Goal: Information Seeking & Learning: Learn about a topic

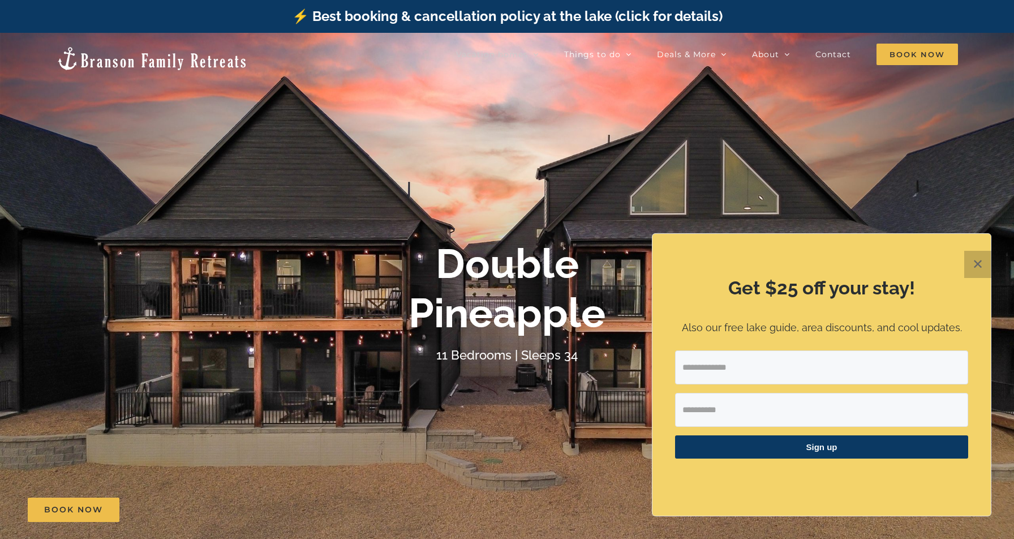
click at [974, 263] on button "✕" at bounding box center [978, 264] width 27 height 27
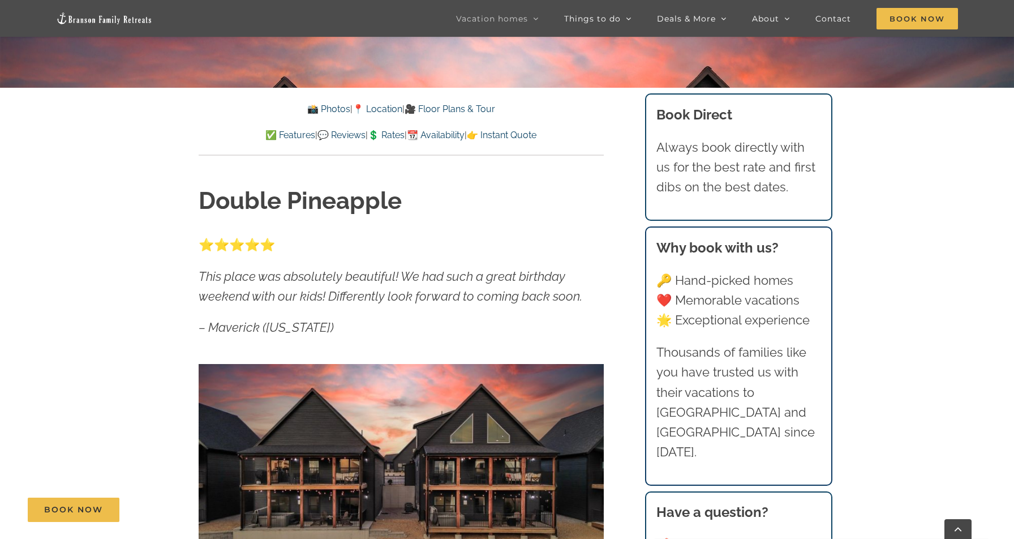
scroll to position [487, 0]
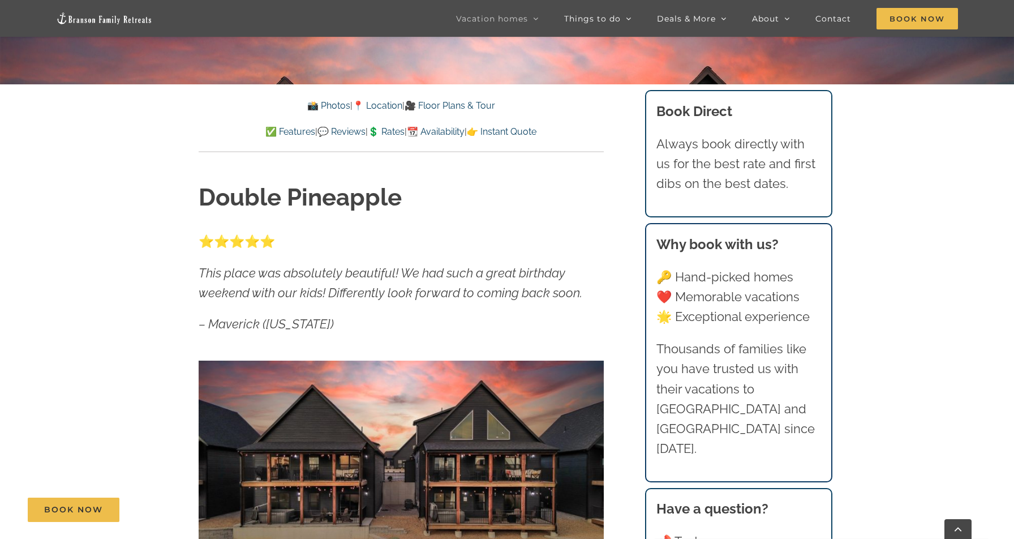
click at [392, 134] on link "💲 Rates" at bounding box center [386, 131] width 37 height 11
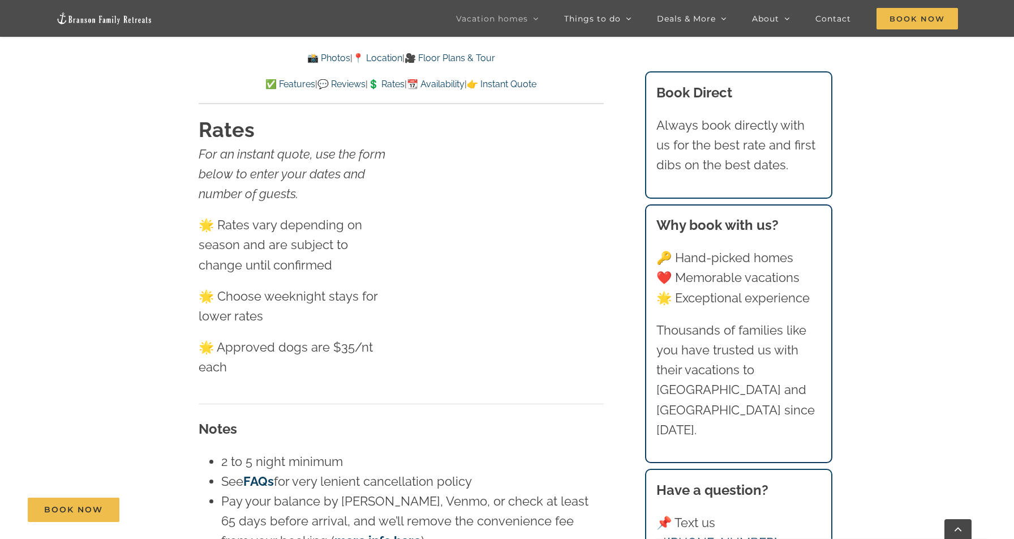
scroll to position [7102, 0]
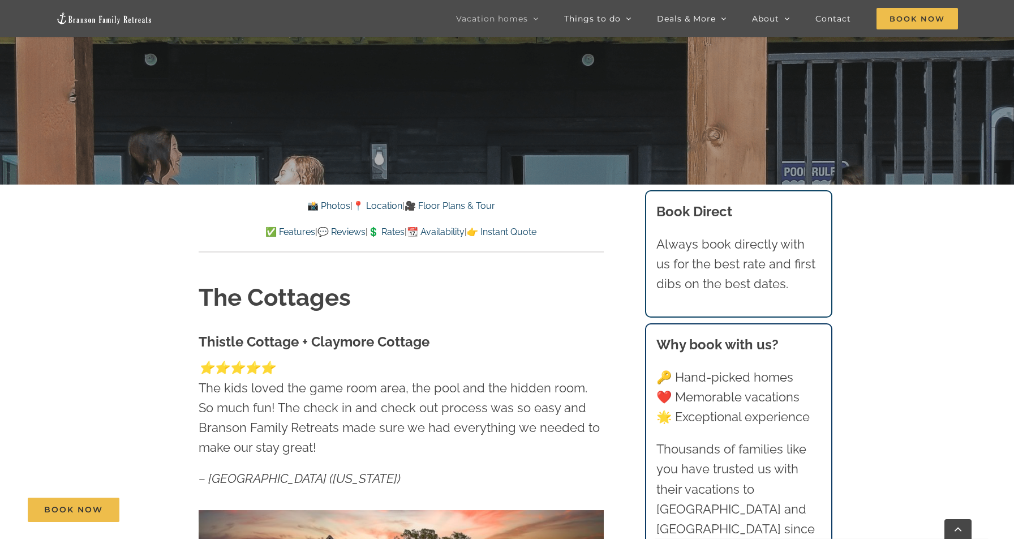
click at [461, 233] on link "📆 Availability" at bounding box center [436, 231] width 58 height 11
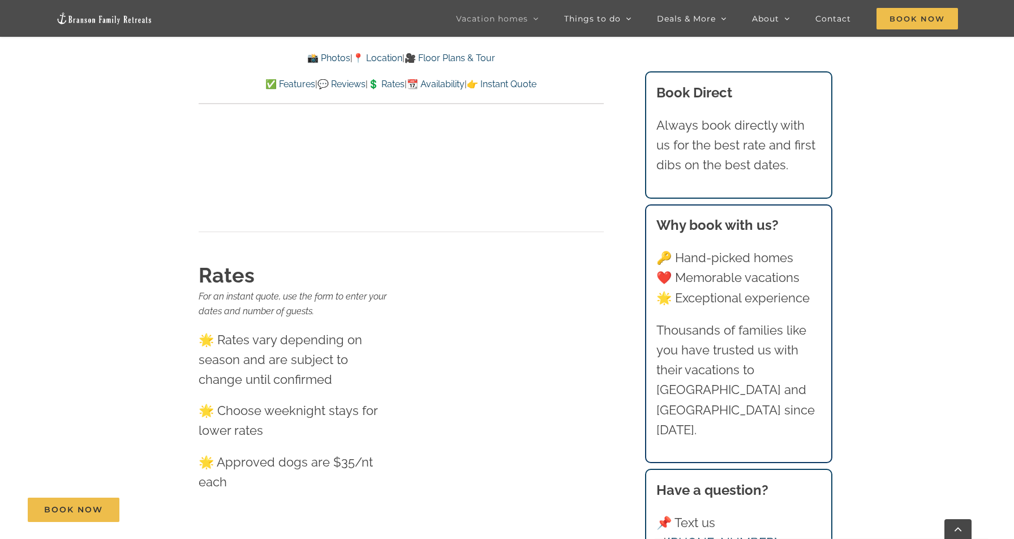
scroll to position [10863, 0]
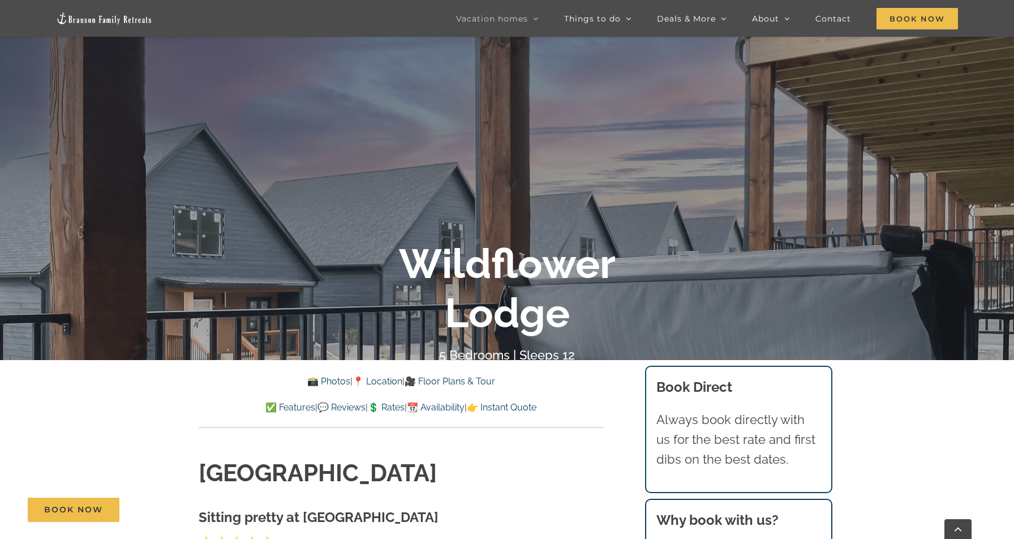
click at [449, 408] on link "📆 Availability" at bounding box center [436, 407] width 58 height 11
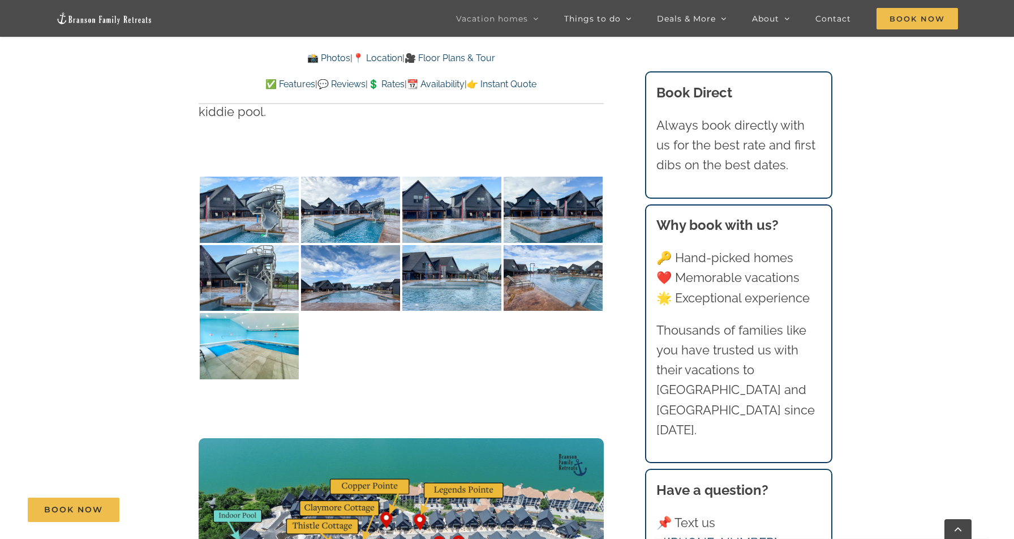
scroll to position [2212, 0]
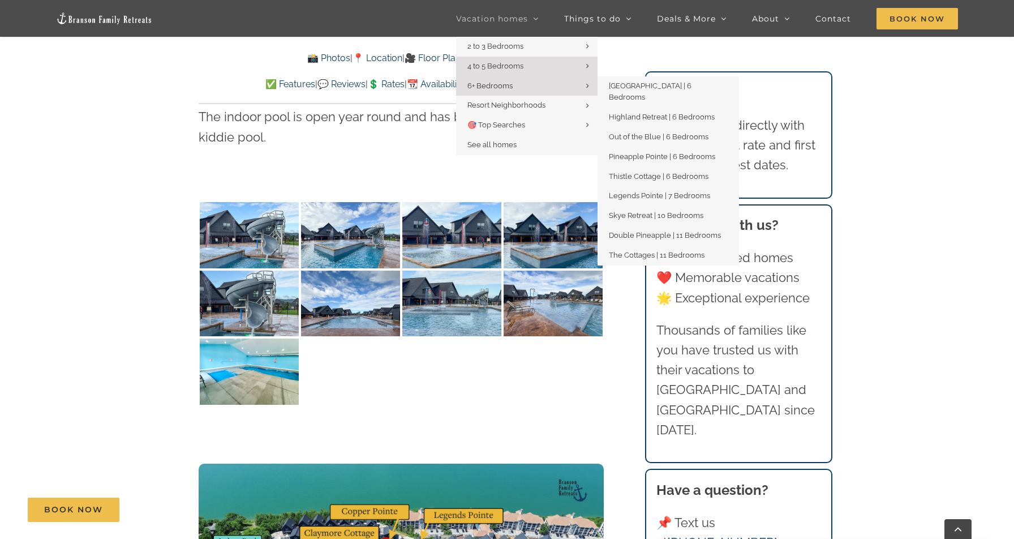
click at [586, 87] on link "6+ Bedrooms" at bounding box center [527, 86] width 142 height 20
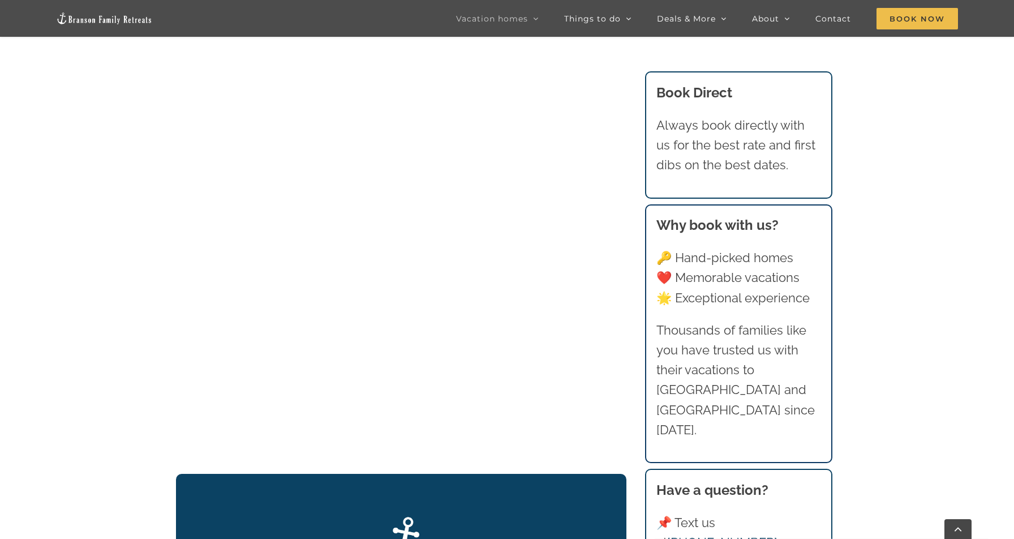
scroll to position [877, 0]
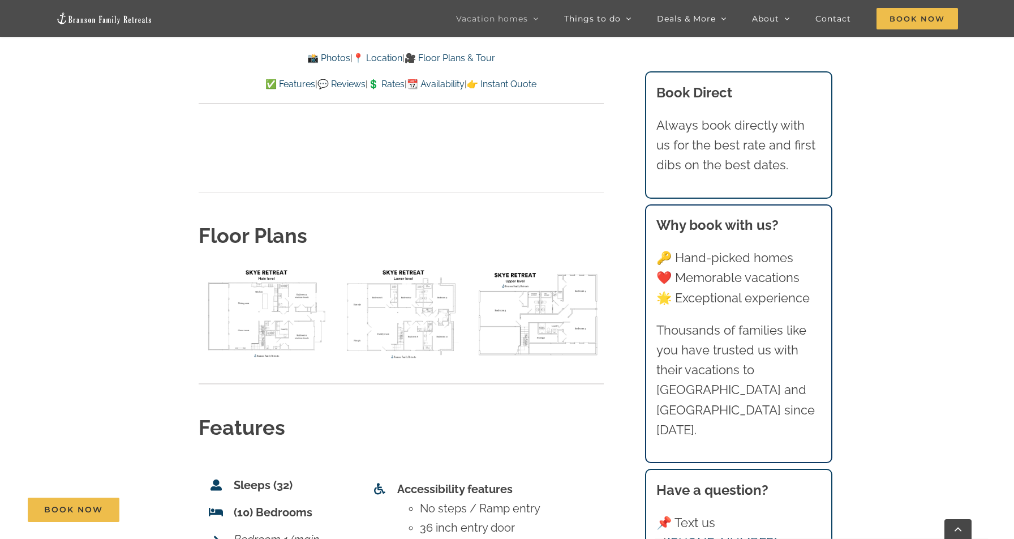
scroll to position [4153, 0]
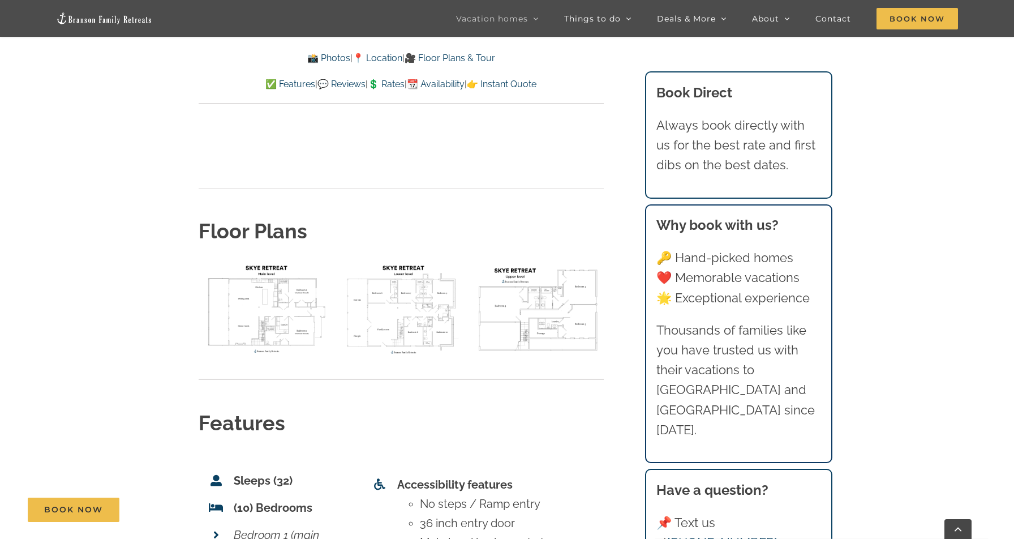
click at [265, 259] on img "floor plan Skye main level" at bounding box center [264, 308] width 131 height 98
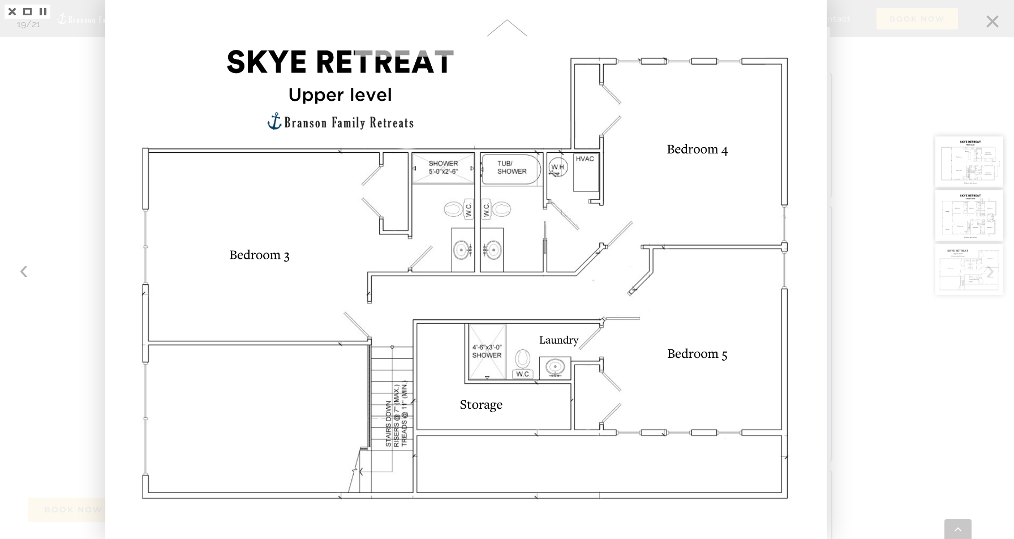
click at [991, 20] on div at bounding box center [974, 269] width 82 height 539
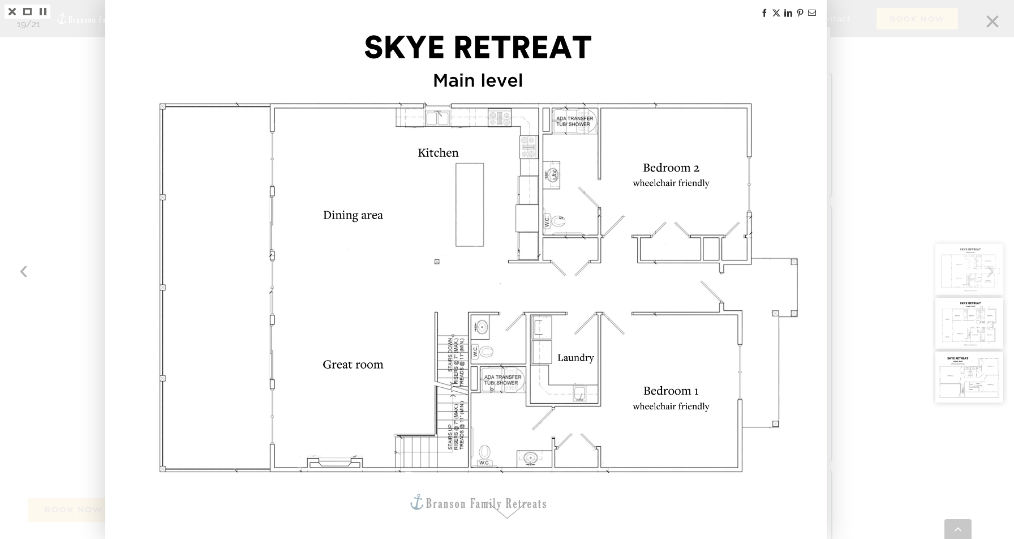
click at [994, 19] on div at bounding box center [974, 269] width 82 height 539
click at [12, 11] on link at bounding box center [12, 12] width 15 height 14
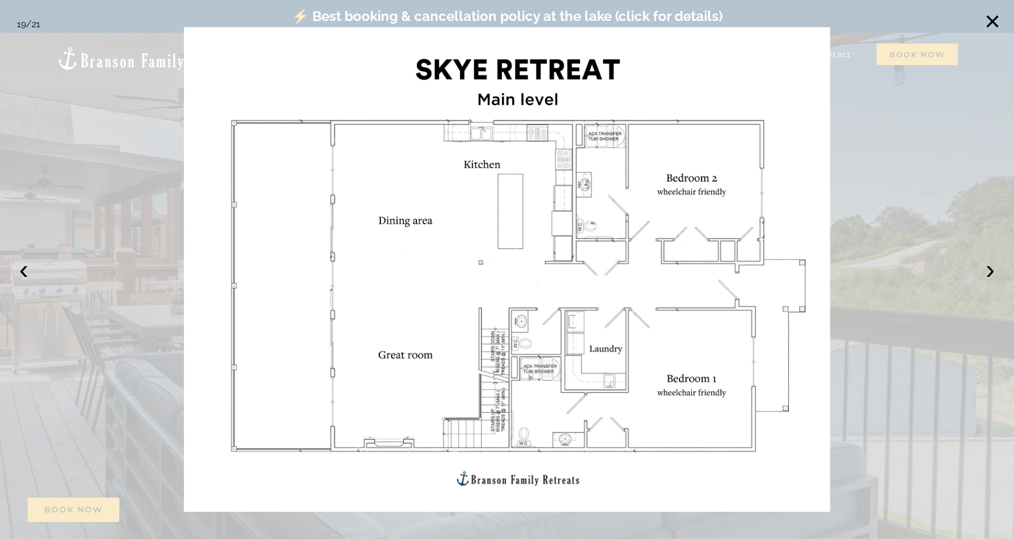
click at [101, 198] on div at bounding box center [507, 269] width 1014 height 539
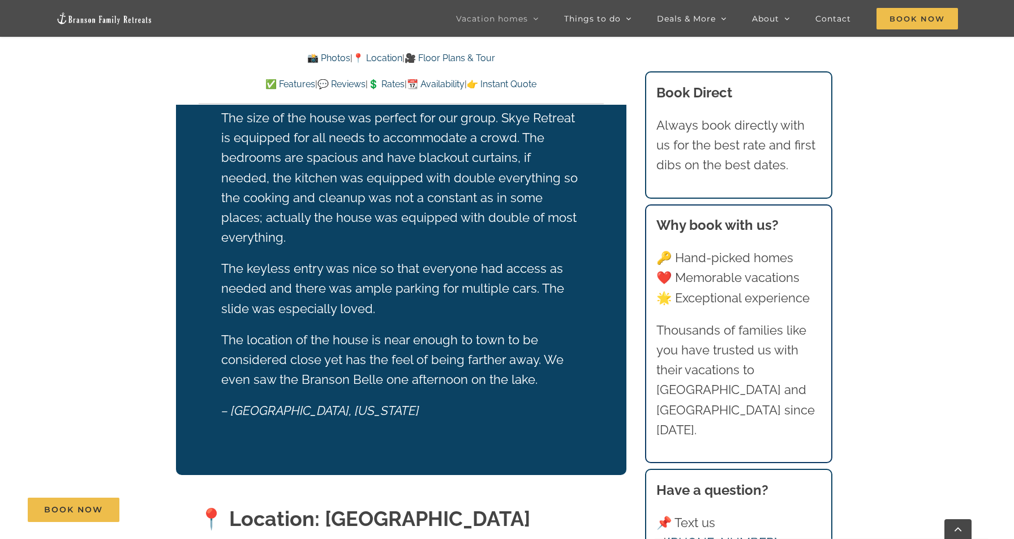
scroll to position [2474, 0]
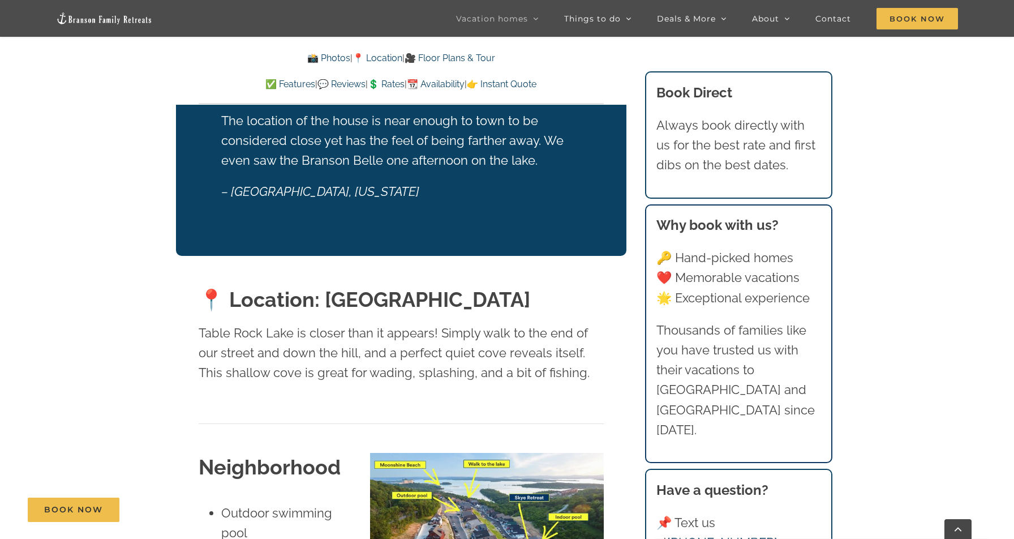
click at [390, 80] on link "💲 Rates" at bounding box center [386, 84] width 37 height 11
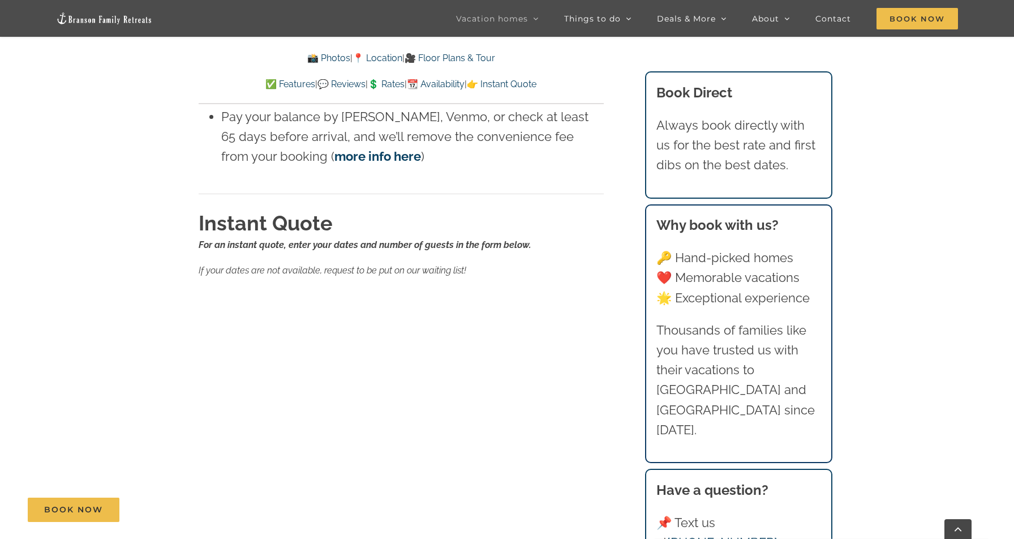
scroll to position [7687, 0]
